Goal: Check status

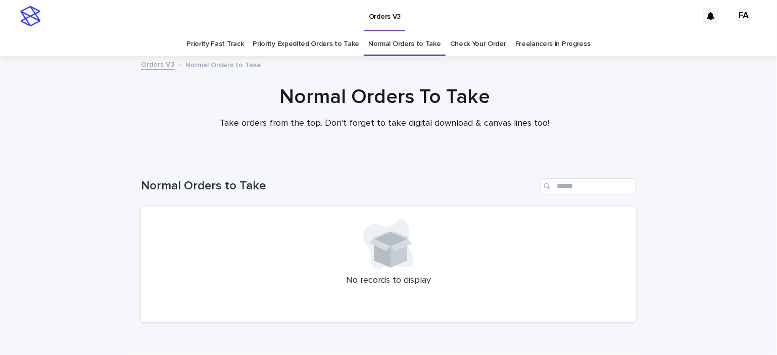
click at [460, 48] on link "Check Your Order" at bounding box center [478, 44] width 56 height 24
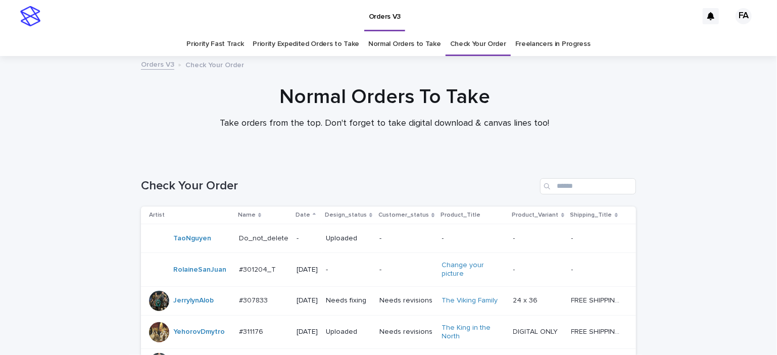
click at [390, 40] on link "Normal Orders to Take" at bounding box center [404, 44] width 73 height 24
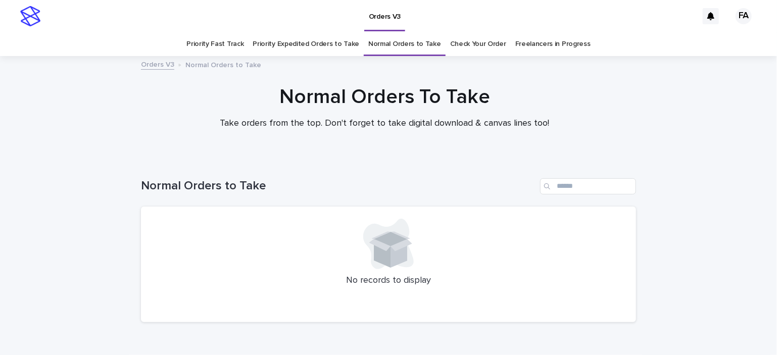
click at [298, 39] on link "Priority Expedited Orders to Take" at bounding box center [305, 44] width 107 height 24
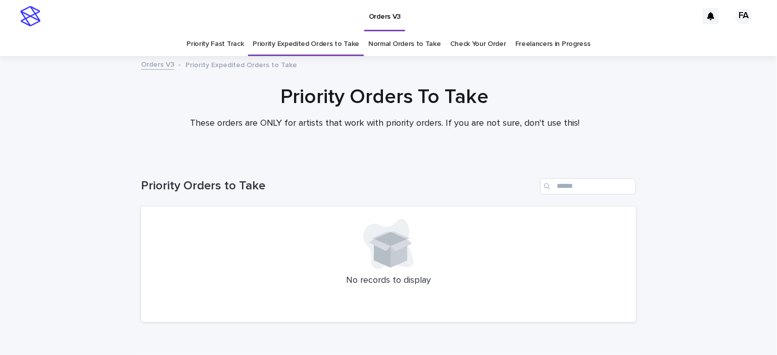
click at [209, 40] on link "Priority Fast Track" at bounding box center [214, 44] width 57 height 24
